Goal: Task Accomplishment & Management: Use online tool/utility

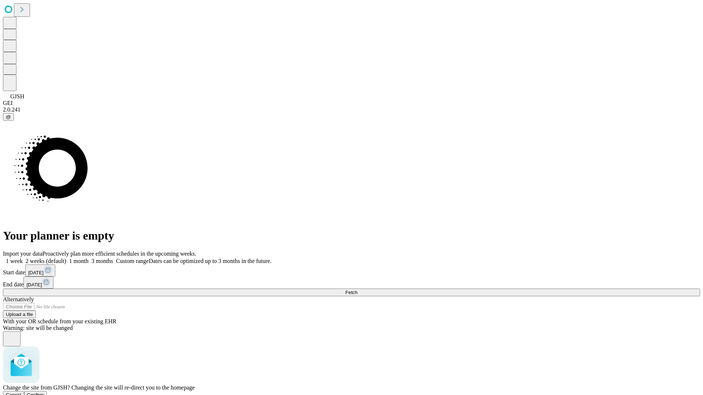
click at [44, 392] on span "Confirm" at bounding box center [35, 394] width 17 height 5
click at [66, 258] on label "2 weeks (default)" at bounding box center [45, 261] width 44 height 6
click at [357, 290] on span "Fetch" at bounding box center [351, 292] width 12 height 5
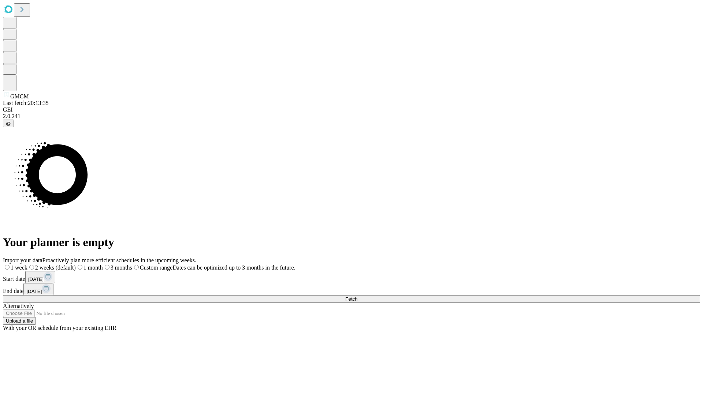
click at [76, 265] on label "2 weeks (default)" at bounding box center [51, 268] width 48 height 6
click at [357, 296] on span "Fetch" at bounding box center [351, 298] width 12 height 5
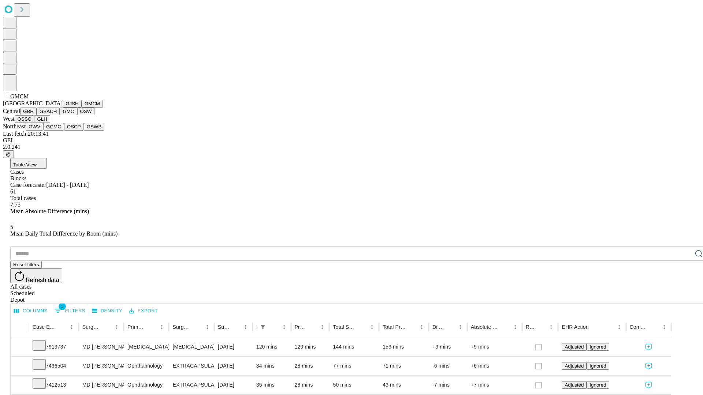
click at [37, 115] on button "GBH" at bounding box center [28, 112] width 16 height 8
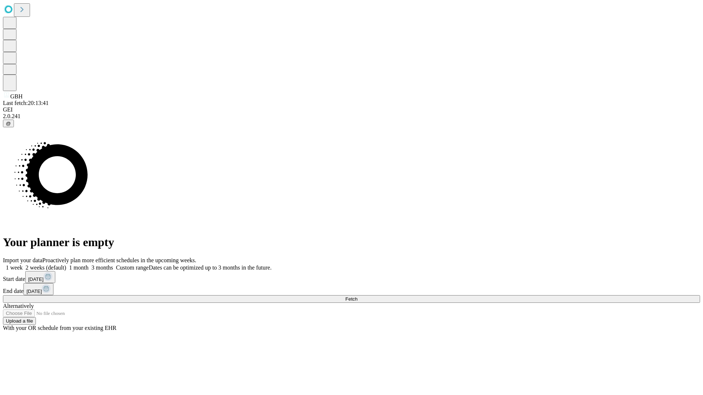
click at [66, 265] on label "2 weeks (default)" at bounding box center [45, 268] width 44 height 6
click at [357, 296] on span "Fetch" at bounding box center [351, 298] width 12 height 5
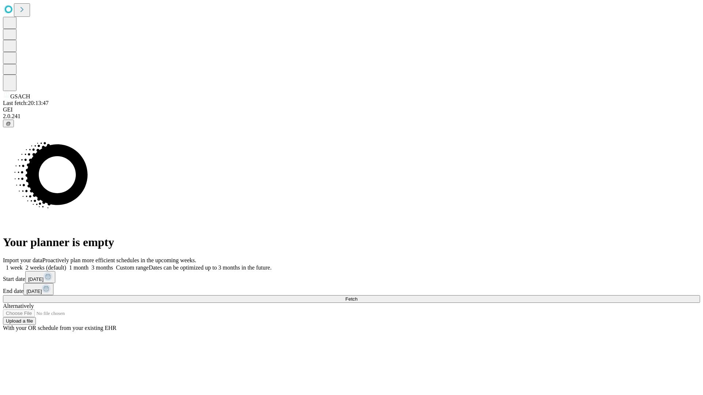
click at [66, 265] on label "2 weeks (default)" at bounding box center [45, 268] width 44 height 6
click at [357, 296] on span "Fetch" at bounding box center [351, 298] width 12 height 5
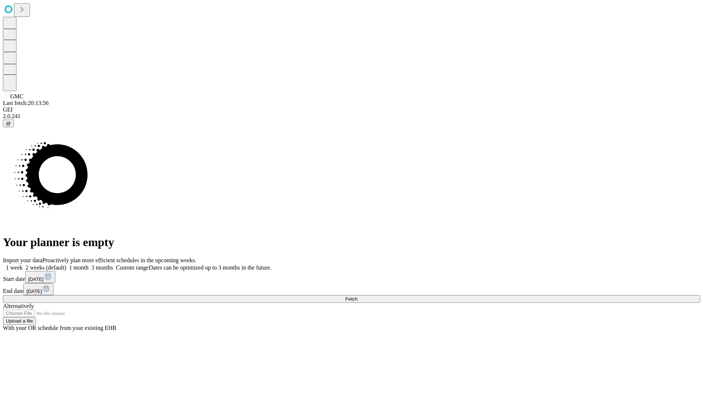
click at [66, 265] on label "2 weeks (default)" at bounding box center [45, 268] width 44 height 6
click at [357, 296] on span "Fetch" at bounding box center [351, 298] width 12 height 5
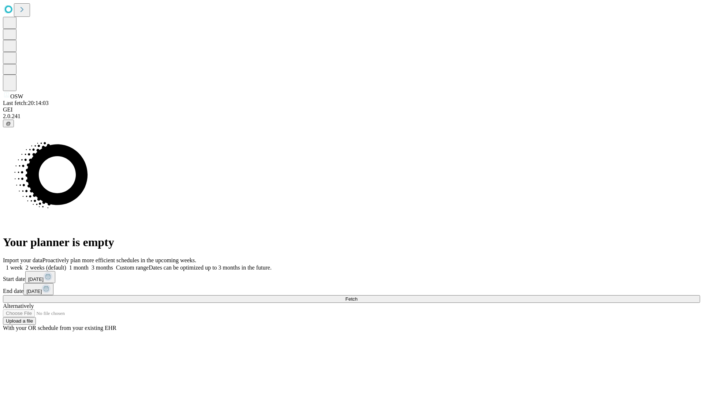
click at [66, 265] on label "2 weeks (default)" at bounding box center [45, 268] width 44 height 6
click at [357, 296] on span "Fetch" at bounding box center [351, 298] width 12 height 5
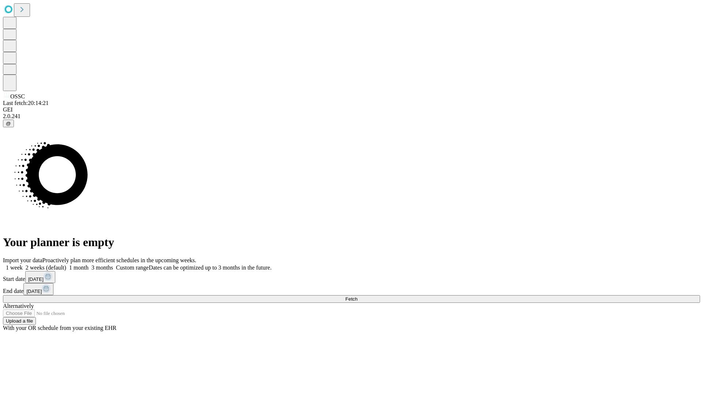
click at [66, 265] on label "2 weeks (default)" at bounding box center [45, 268] width 44 height 6
click at [357, 296] on span "Fetch" at bounding box center [351, 298] width 12 height 5
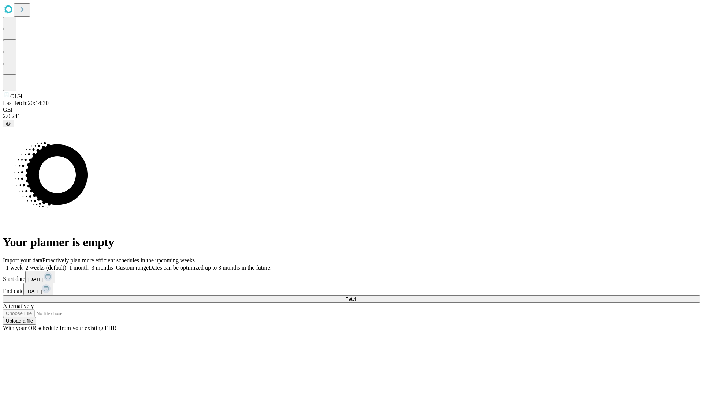
click at [66, 265] on label "2 weeks (default)" at bounding box center [45, 268] width 44 height 6
click at [357, 296] on span "Fetch" at bounding box center [351, 298] width 12 height 5
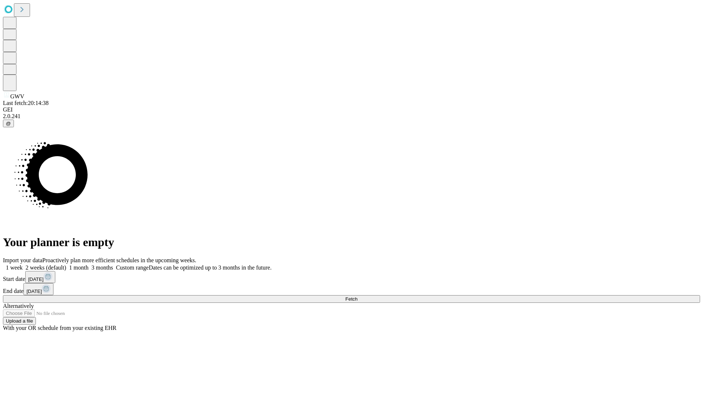
click at [66, 265] on label "2 weeks (default)" at bounding box center [45, 268] width 44 height 6
click at [357, 296] on span "Fetch" at bounding box center [351, 298] width 12 height 5
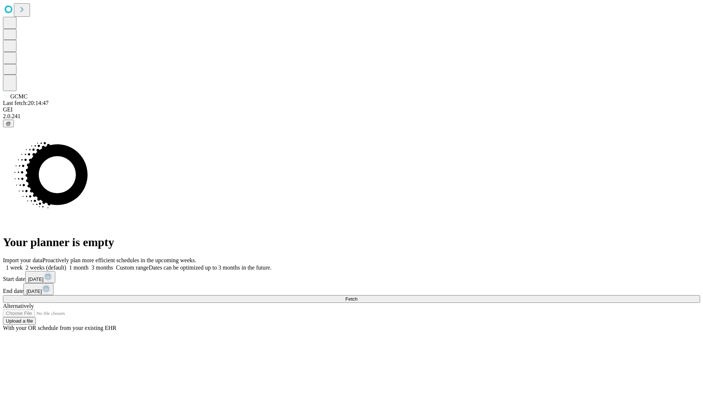
click at [357, 296] on span "Fetch" at bounding box center [351, 298] width 12 height 5
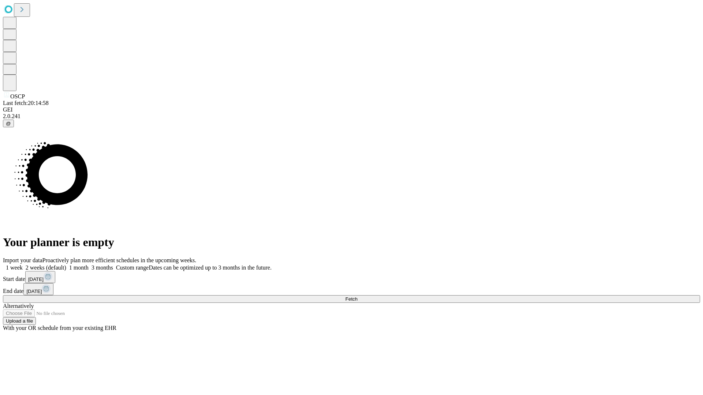
click at [66, 265] on label "2 weeks (default)" at bounding box center [45, 268] width 44 height 6
click at [357, 296] on span "Fetch" at bounding box center [351, 298] width 12 height 5
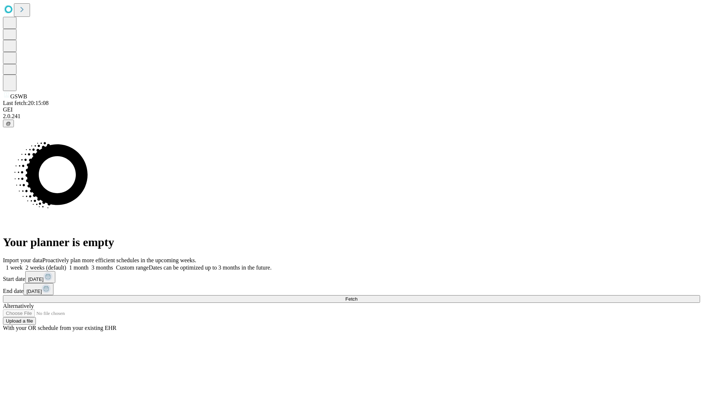
click at [66, 265] on label "2 weeks (default)" at bounding box center [45, 268] width 44 height 6
click at [357, 296] on span "Fetch" at bounding box center [351, 298] width 12 height 5
